Goal: Find specific page/section: Find specific page/section

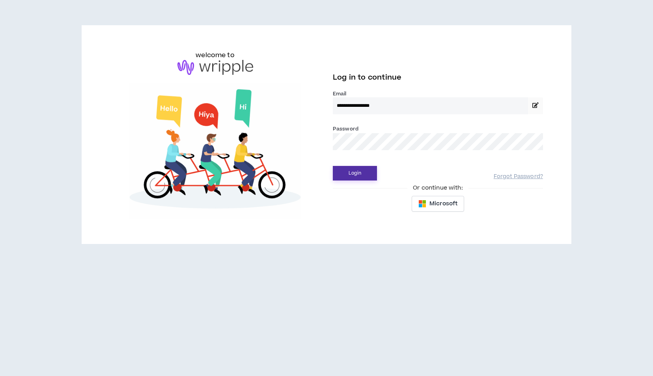
click at [352, 179] on button "Login" at bounding box center [355, 173] width 44 height 15
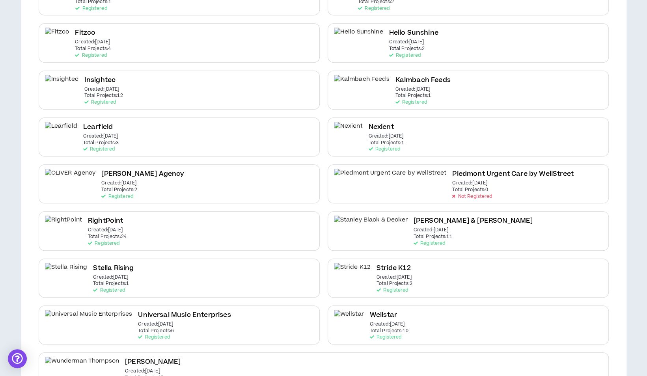
scroll to position [315, 0]
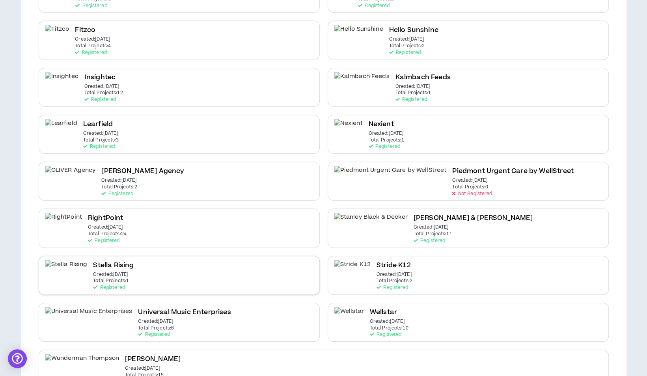
click at [164, 259] on div "Stella Rising Created: [DATE] Total Projects: 1 Registered" at bounding box center [179, 275] width 281 height 39
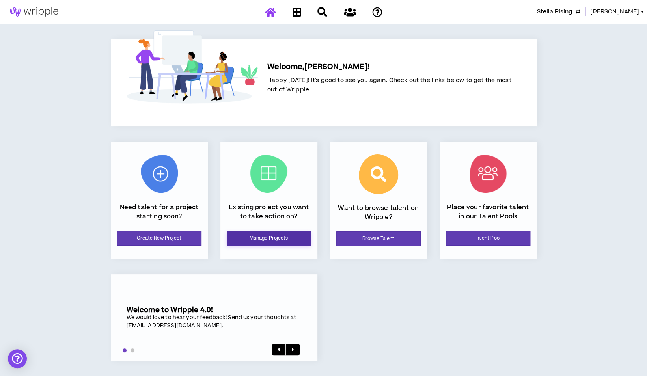
click at [271, 241] on link "Manage Projects" at bounding box center [269, 238] width 84 height 15
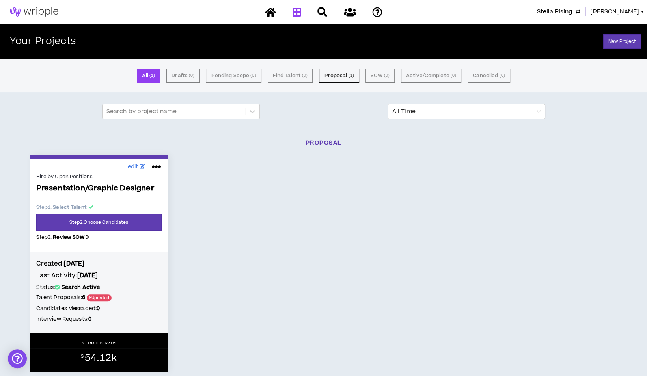
click at [572, 9] on span "Stella Rising" at bounding box center [554, 11] width 35 height 9
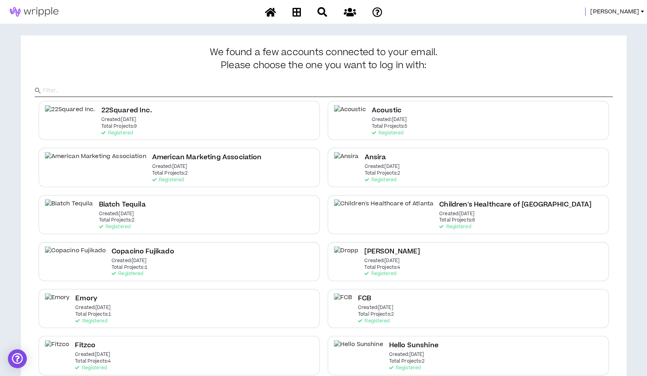
click at [641, 12] on div at bounding box center [641, 12] width 3 height 2
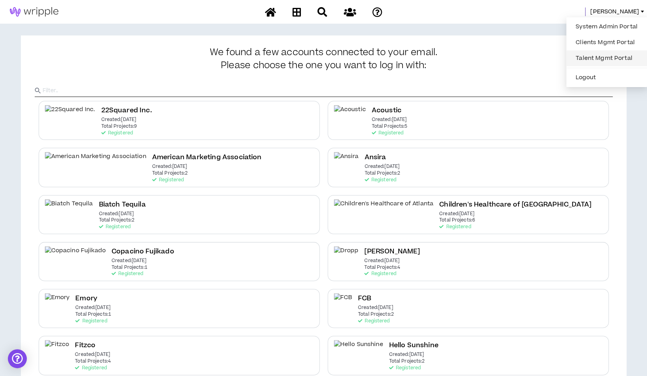
click at [617, 60] on link "Talent Mgmt Portal" at bounding box center [606, 58] width 71 height 12
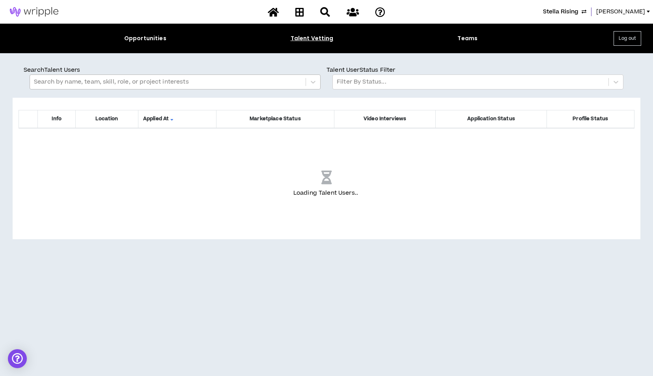
click at [118, 82] on div at bounding box center [168, 82] width 268 height 10
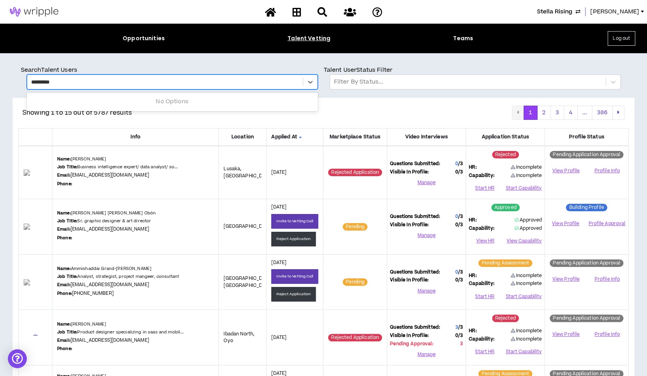
type input "**********"
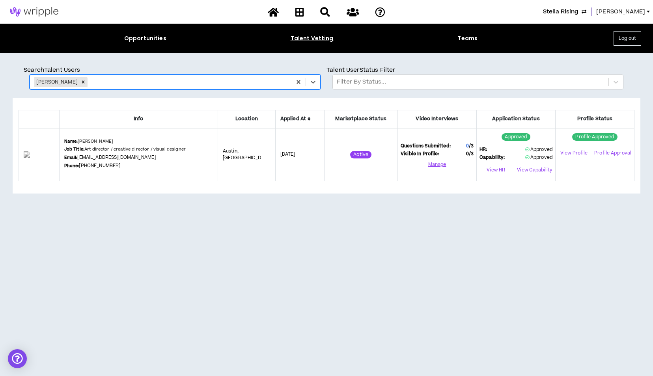
click at [638, 13] on span "[PERSON_NAME]" at bounding box center [620, 11] width 49 height 9
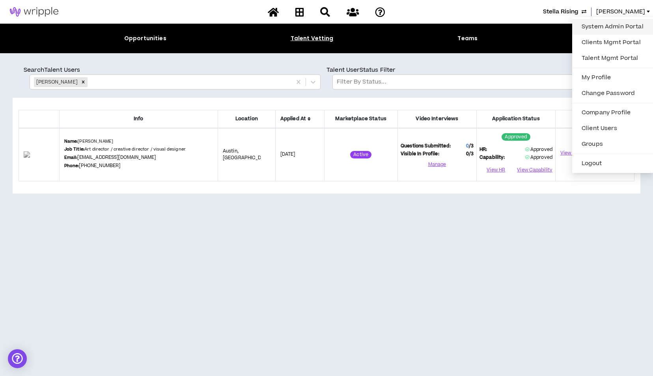
click at [614, 26] on link "System Admin Portal" at bounding box center [612, 27] width 71 height 12
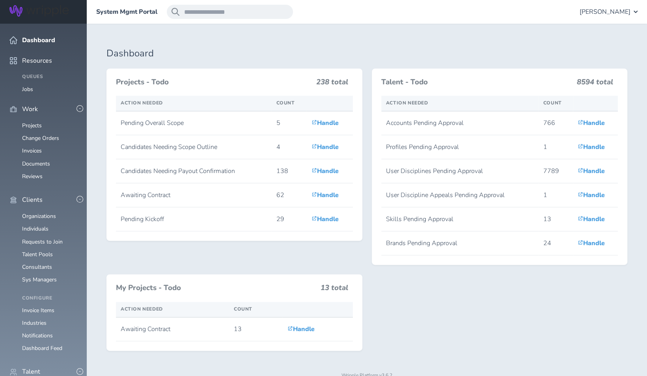
scroll to position [158, 0]
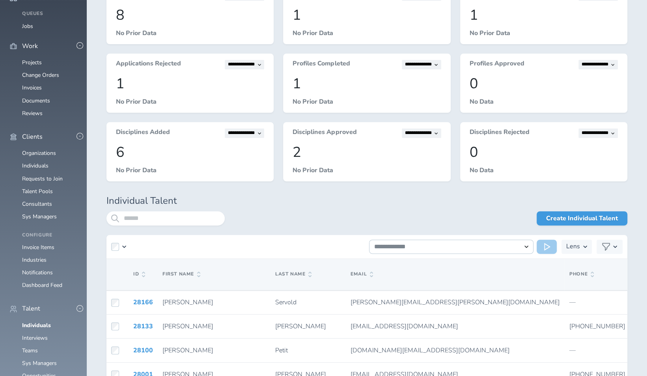
scroll to position [118, 0]
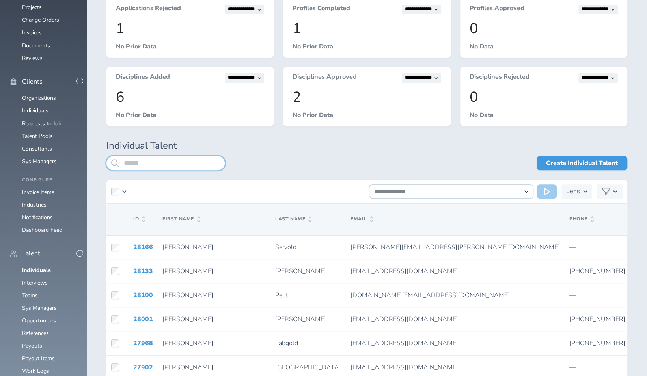
click at [197, 164] on input "search" at bounding box center [165, 163] width 118 height 14
type input "**********"
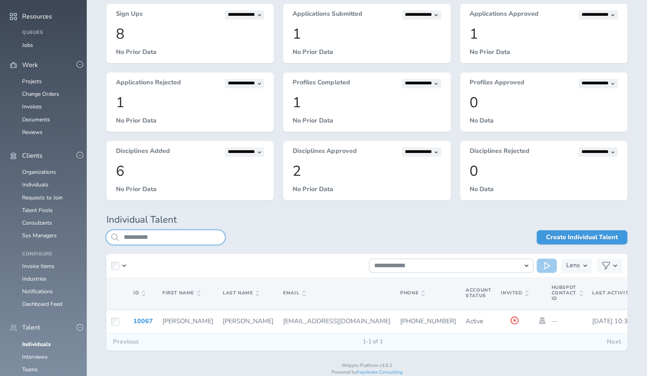
scroll to position [63, 0]
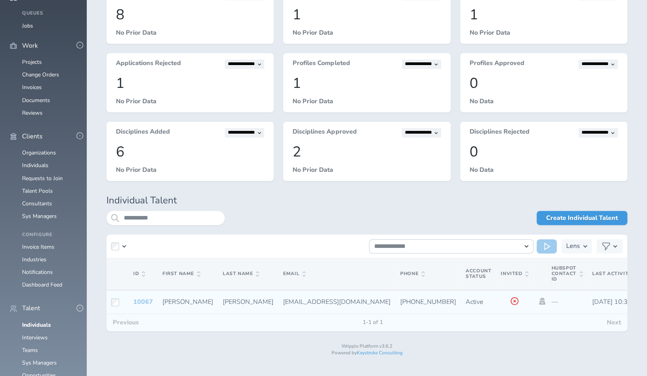
click at [145, 302] on link "10067" at bounding box center [143, 302] width 20 height 9
